Goal: Task Accomplishment & Management: Manage account settings

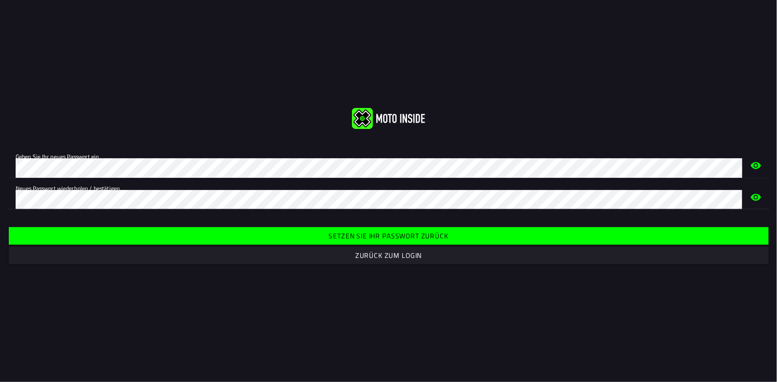
click at [758, 166] on icon "Auge" at bounding box center [756, 165] width 12 height 31
click at [0, 0] on slot "Setzen Sie Ihr Passwort zurück" at bounding box center [0, 0] width 0 height 0
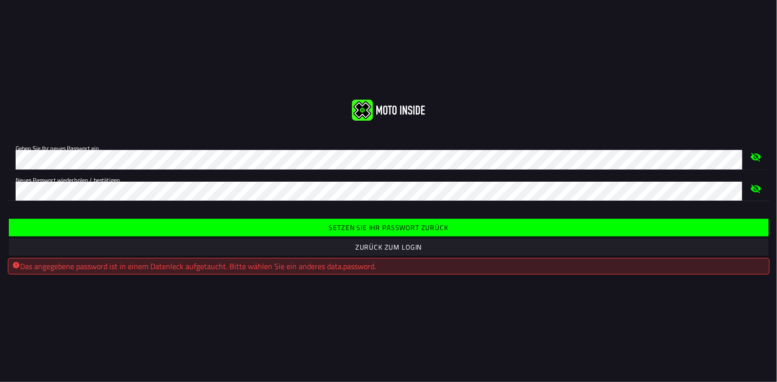
click at [0, 0] on slot "Zurück zum Login" at bounding box center [0, 0] width 0 height 0
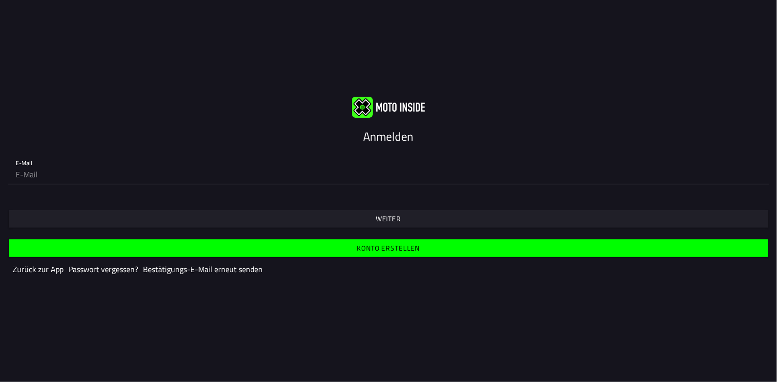
click at [70, 177] on input "email" at bounding box center [389, 174] width 746 height 20
type input "[EMAIL_ADDRESS][DOMAIN_NAME]"
click at [356, 214] on span "Weiter" at bounding box center [388, 219] width 744 height 18
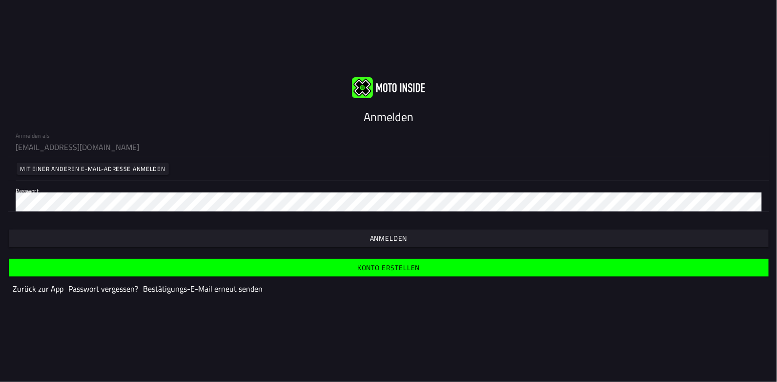
click at [0, 0] on slot "Anmelden" at bounding box center [0, 0] width 0 height 0
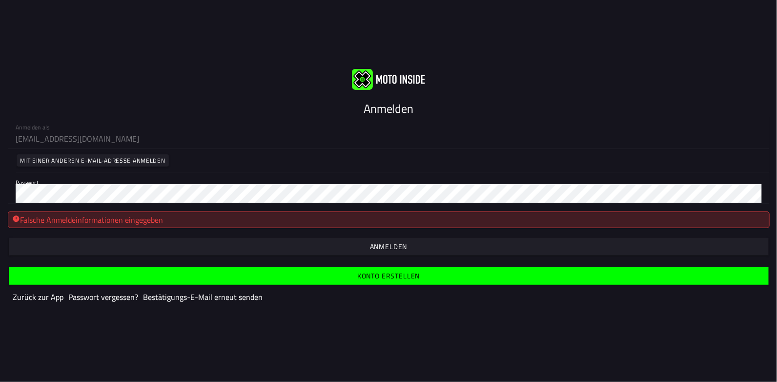
click at [0, 0] on slot "Anmelden" at bounding box center [0, 0] width 0 height 0
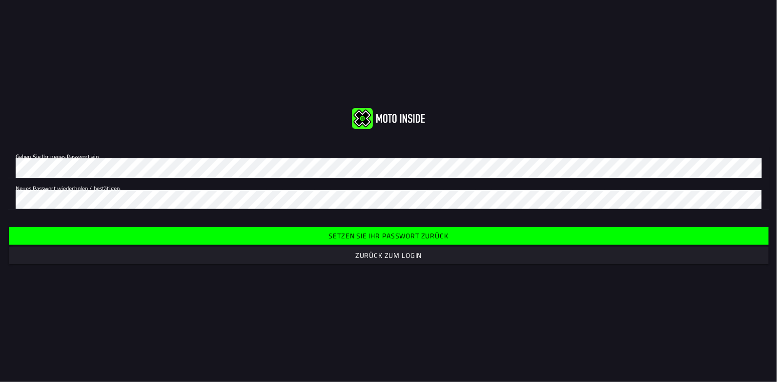
click at [0, 0] on slot "Setzen Sie Ihr Passwort zurück" at bounding box center [0, 0] width 0 height 0
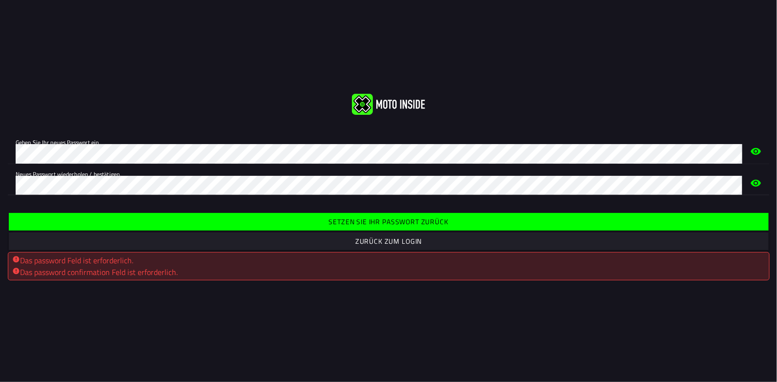
click at [0, 0] on slot "Setzen Sie Ihr Passwort zurück" at bounding box center [0, 0] width 0 height 0
